Goal: Navigation & Orientation: Find specific page/section

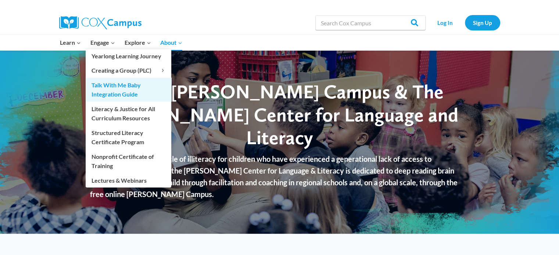
scroll to position [37, 0]
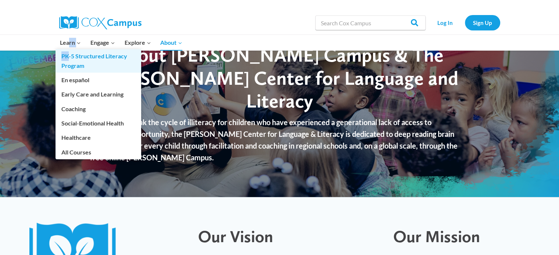
drag, startPoint x: 69, startPoint y: 42, endPoint x: 69, endPoint y: 53, distance: 10.3
click at [69, 50] on li "Learn Expand PK-5 Structured Literacy Program En español Early Care and Learnin…" at bounding box center [70, 42] width 30 height 15
click at [103, 53] on link "PK-5 Structured Literacy Program" at bounding box center [98, 61] width 86 height 24
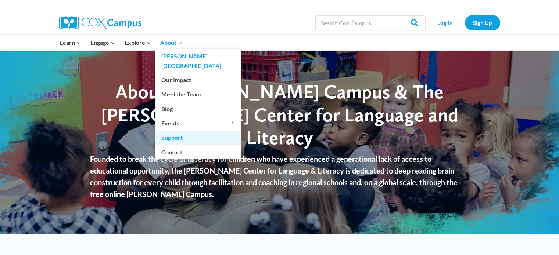
click at [178, 131] on link "Support" at bounding box center [198, 138] width 86 height 14
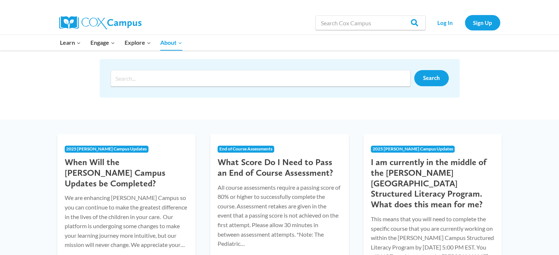
scroll to position [37, 0]
